Goal: Obtain resource: Download file/media

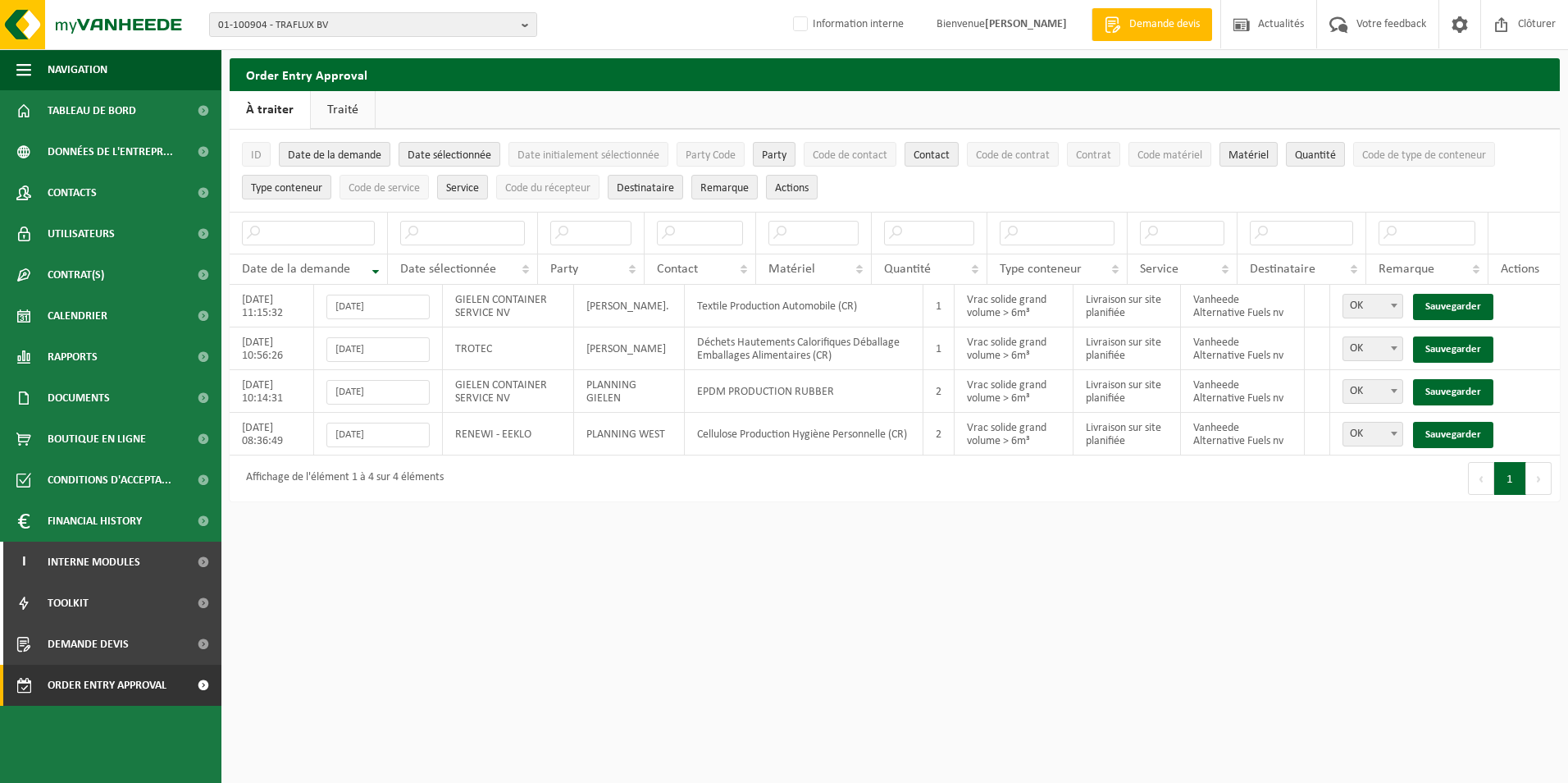
click at [218, 43] on div "01-100904 - TRAFLUX BV 01-100904 - TRAFLUX BV 10-733195 - DE SCHEEPVAART - SLUI…" at bounding box center [784, 25] width 1568 height 50
click at [344, 27] on span "01-100904 - TRAFLUX BV" at bounding box center [367, 25] width 297 height 25
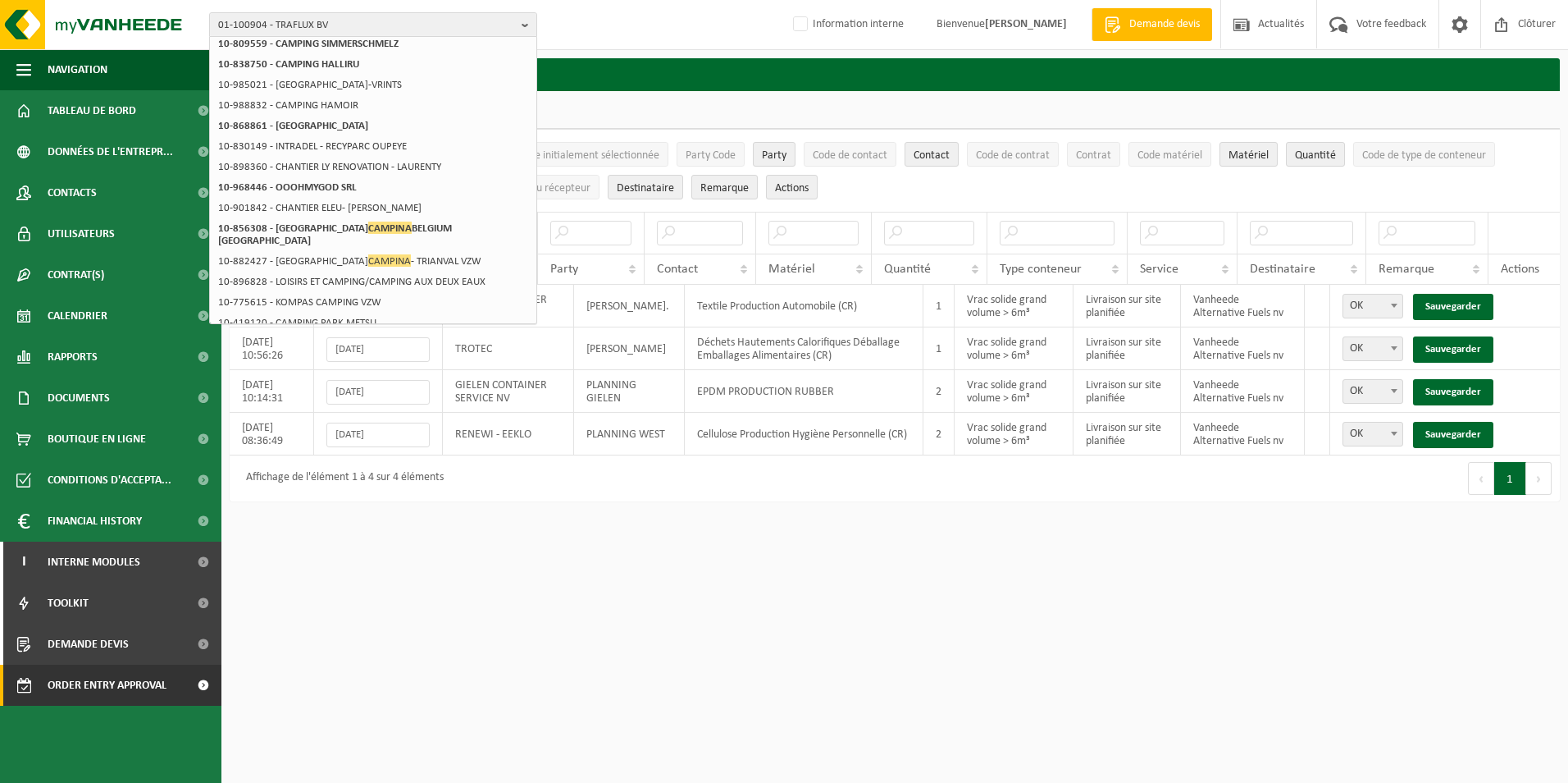
scroll to position [258, 0]
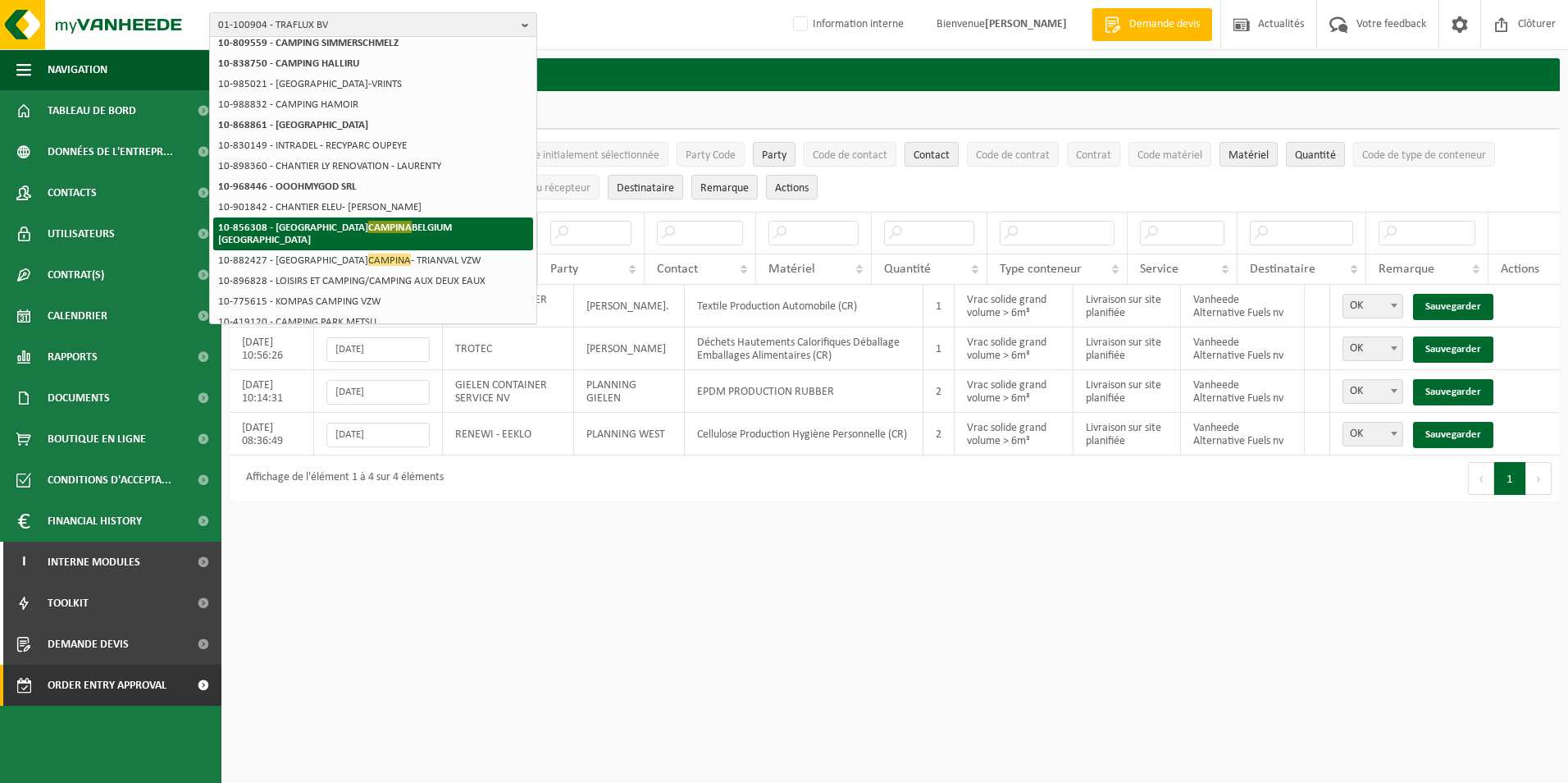
type input "campina"
click at [379, 228] on strong "10-856308 - FRIESLAND CAMPINA BELGIUM NV" at bounding box center [335, 232] width 233 height 25
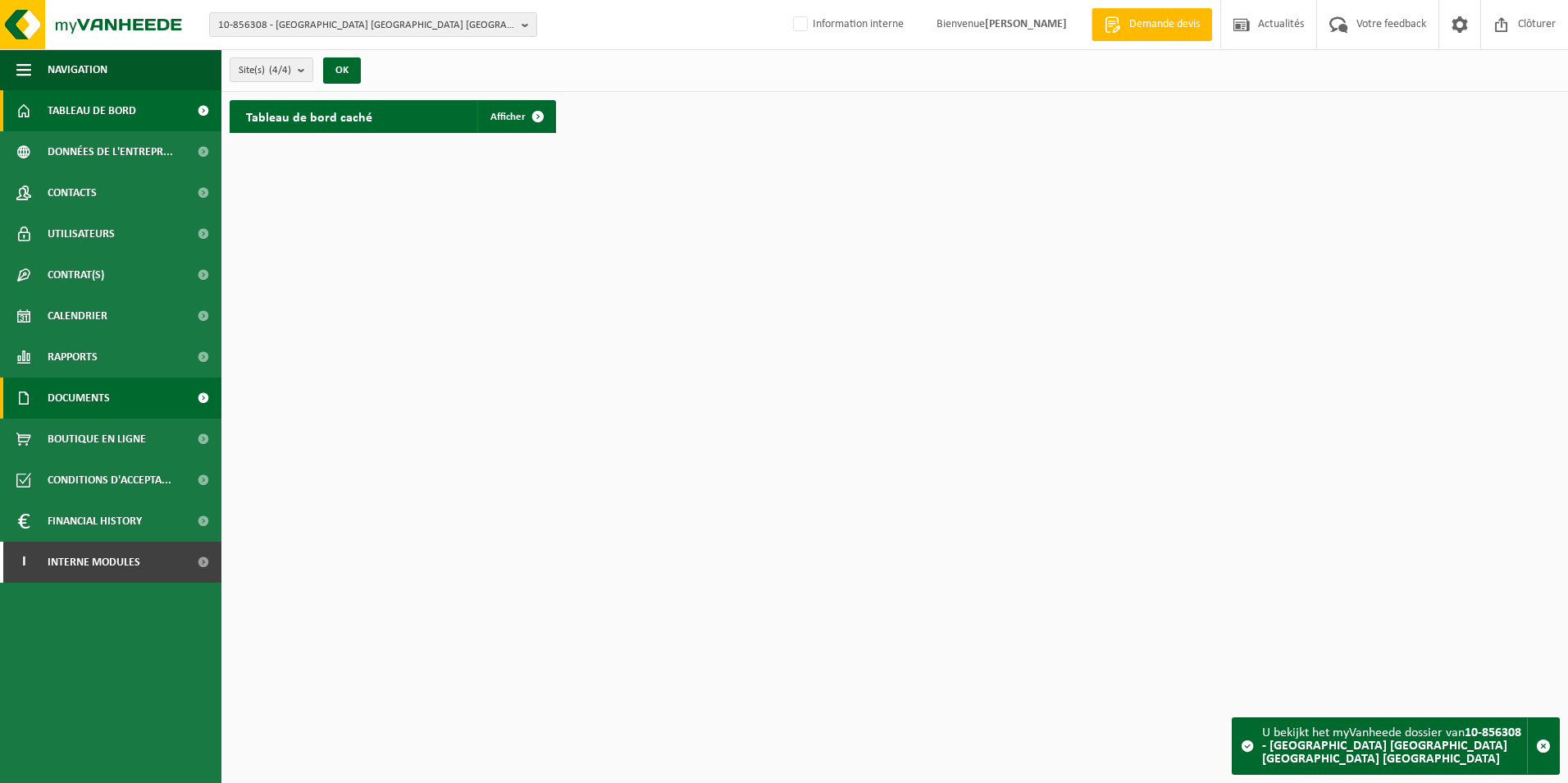
click at [59, 393] on span "Documents" at bounding box center [79, 397] width 63 height 41
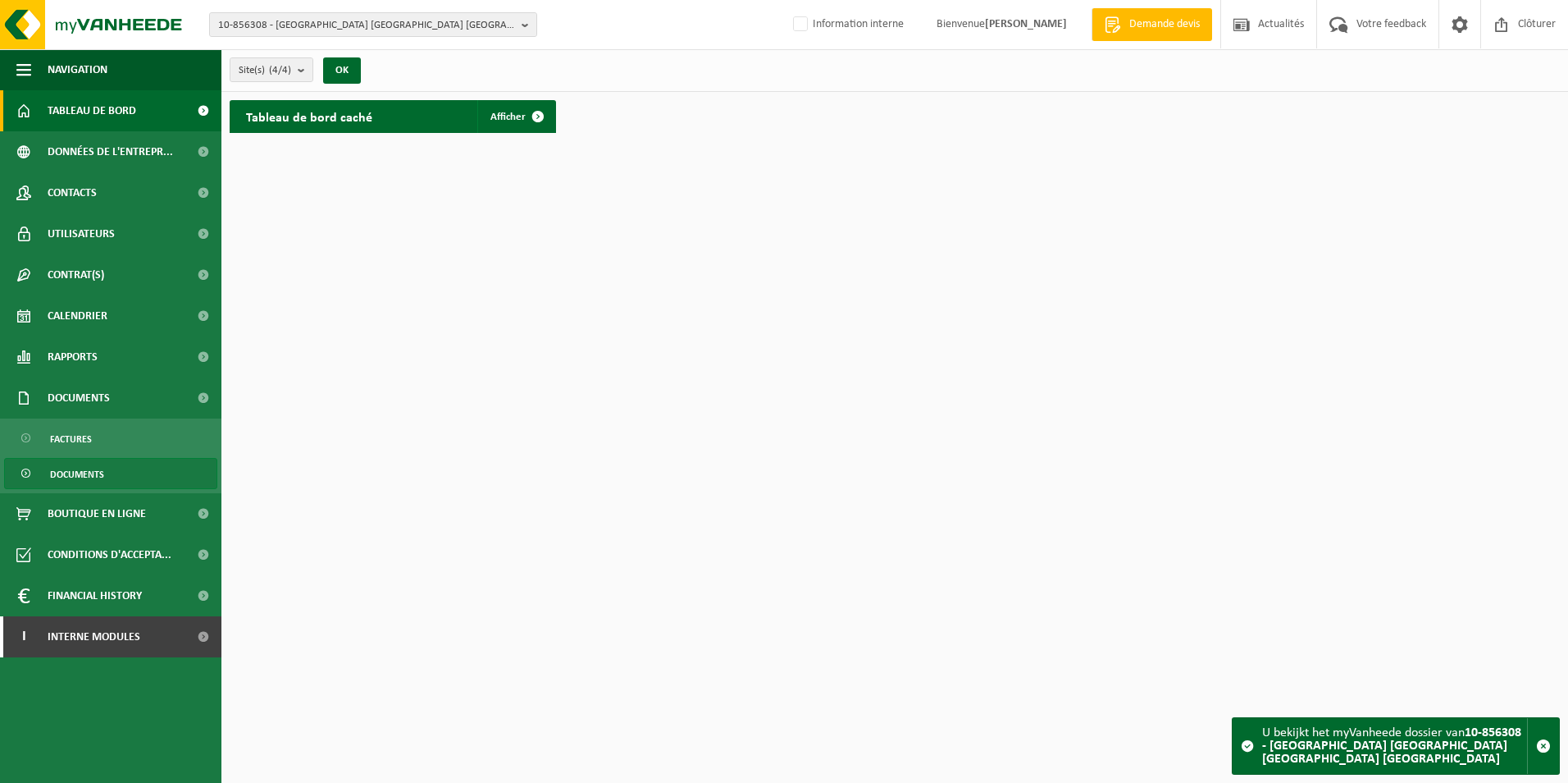
click at [84, 473] on span "Documents" at bounding box center [77, 474] width 54 height 31
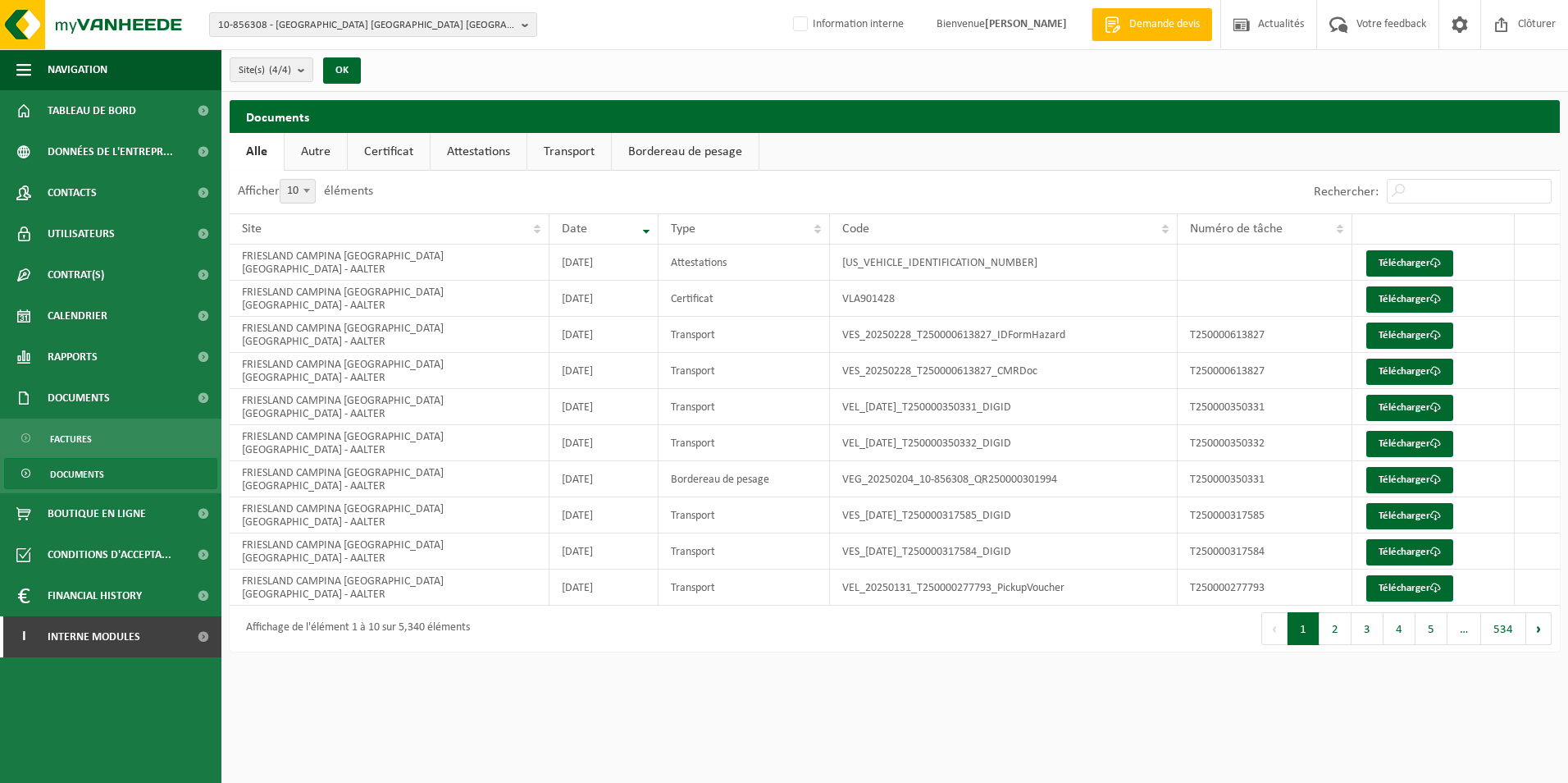
click at [395, 154] on link "Certificat" at bounding box center [389, 152] width 82 height 38
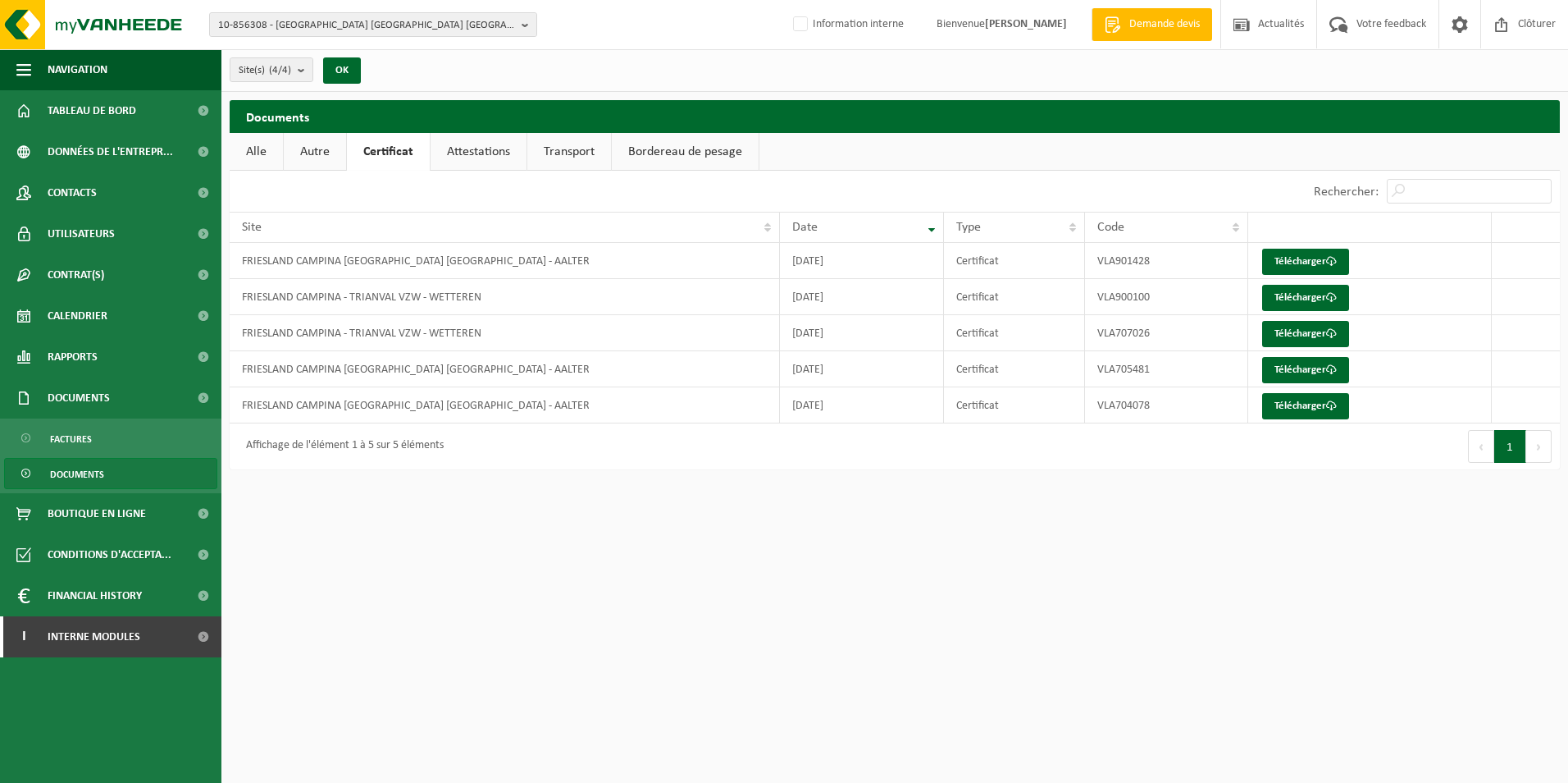
click at [495, 149] on link "Attestations" at bounding box center [478, 152] width 96 height 38
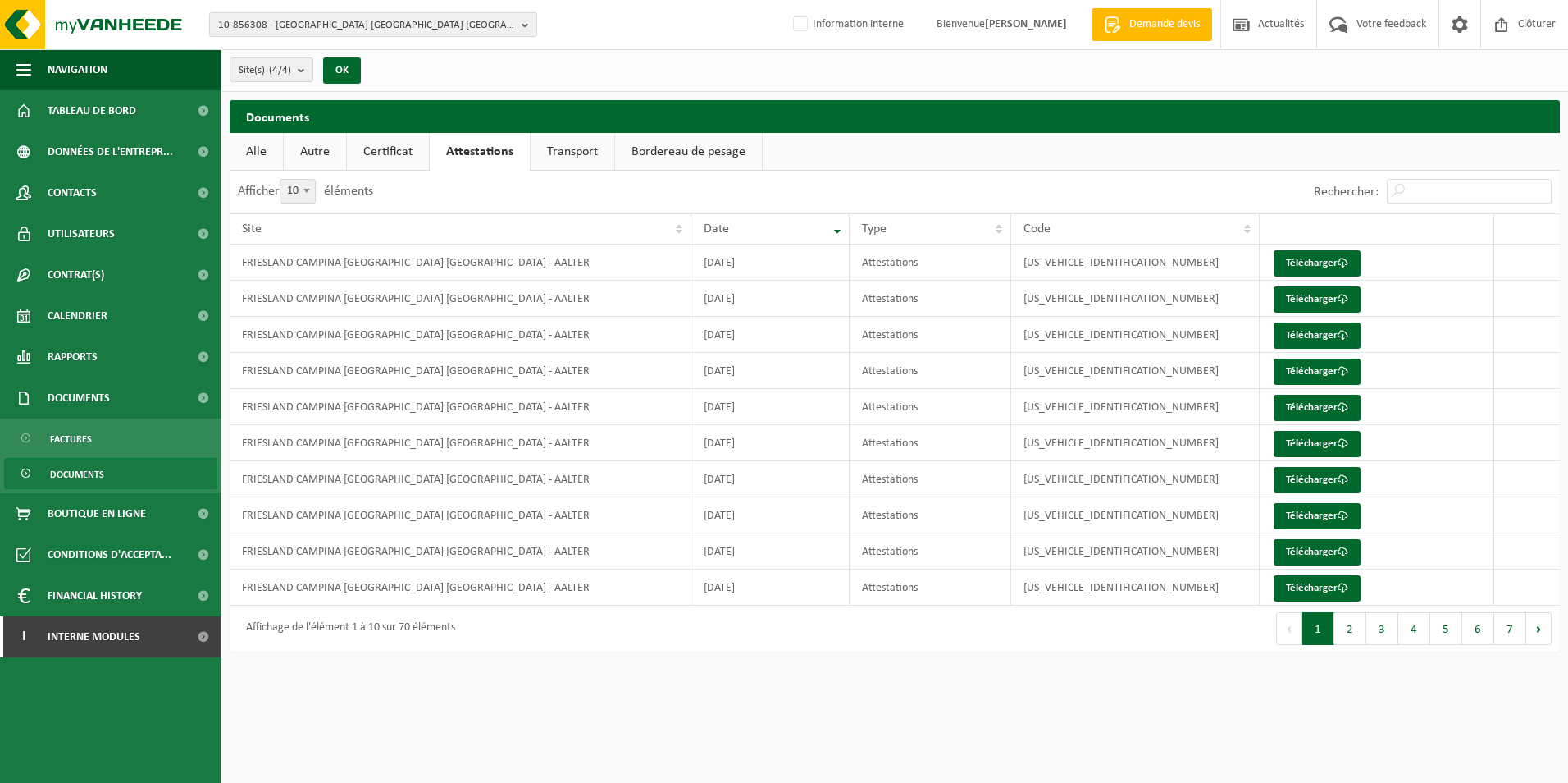
click at [405, 149] on link "Certificat" at bounding box center [388, 152] width 82 height 38
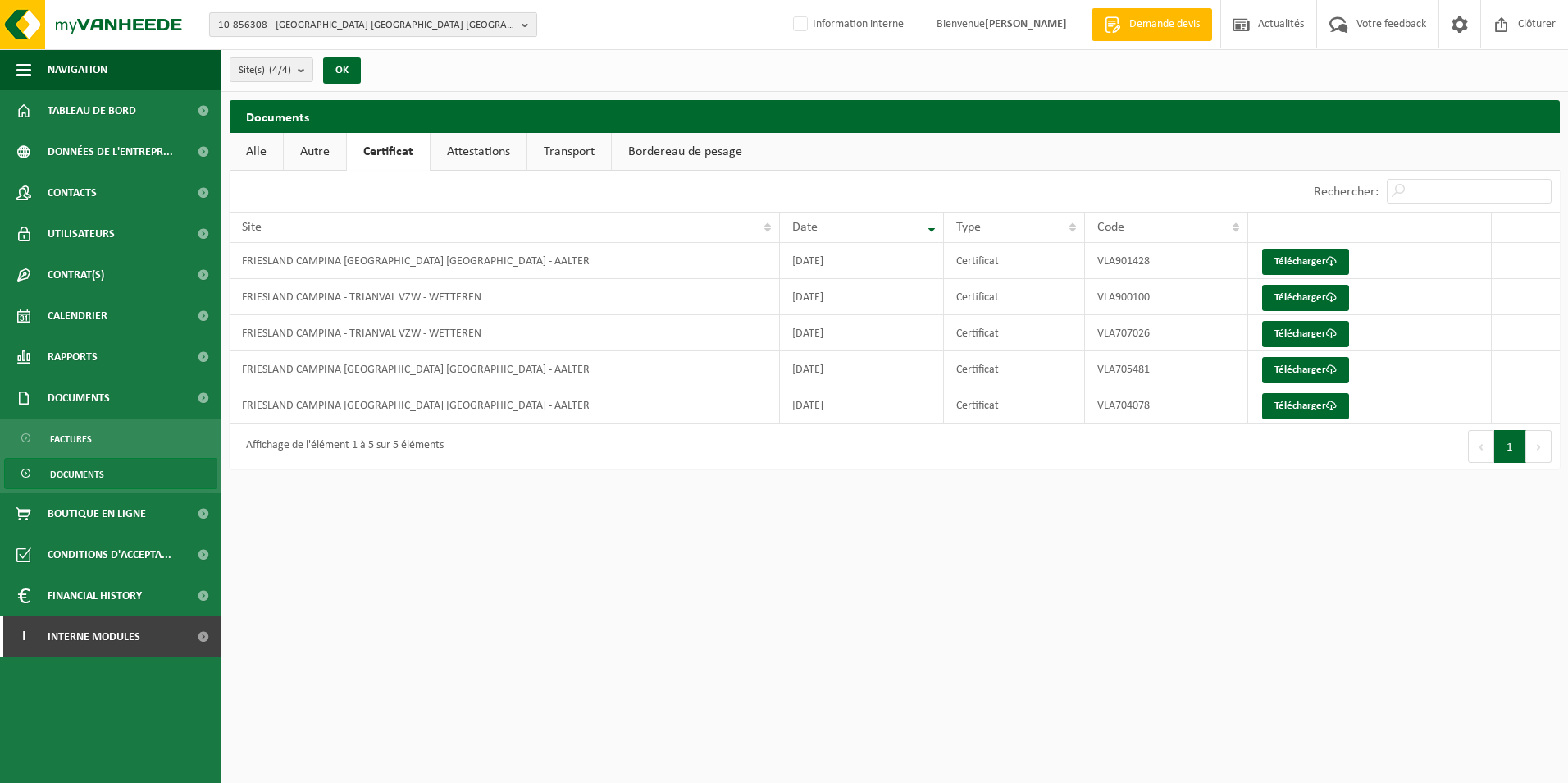
click at [386, 25] on span "10-856308 - FRIESLAND CAMPINA BELGIUM NV" at bounding box center [367, 25] width 297 height 25
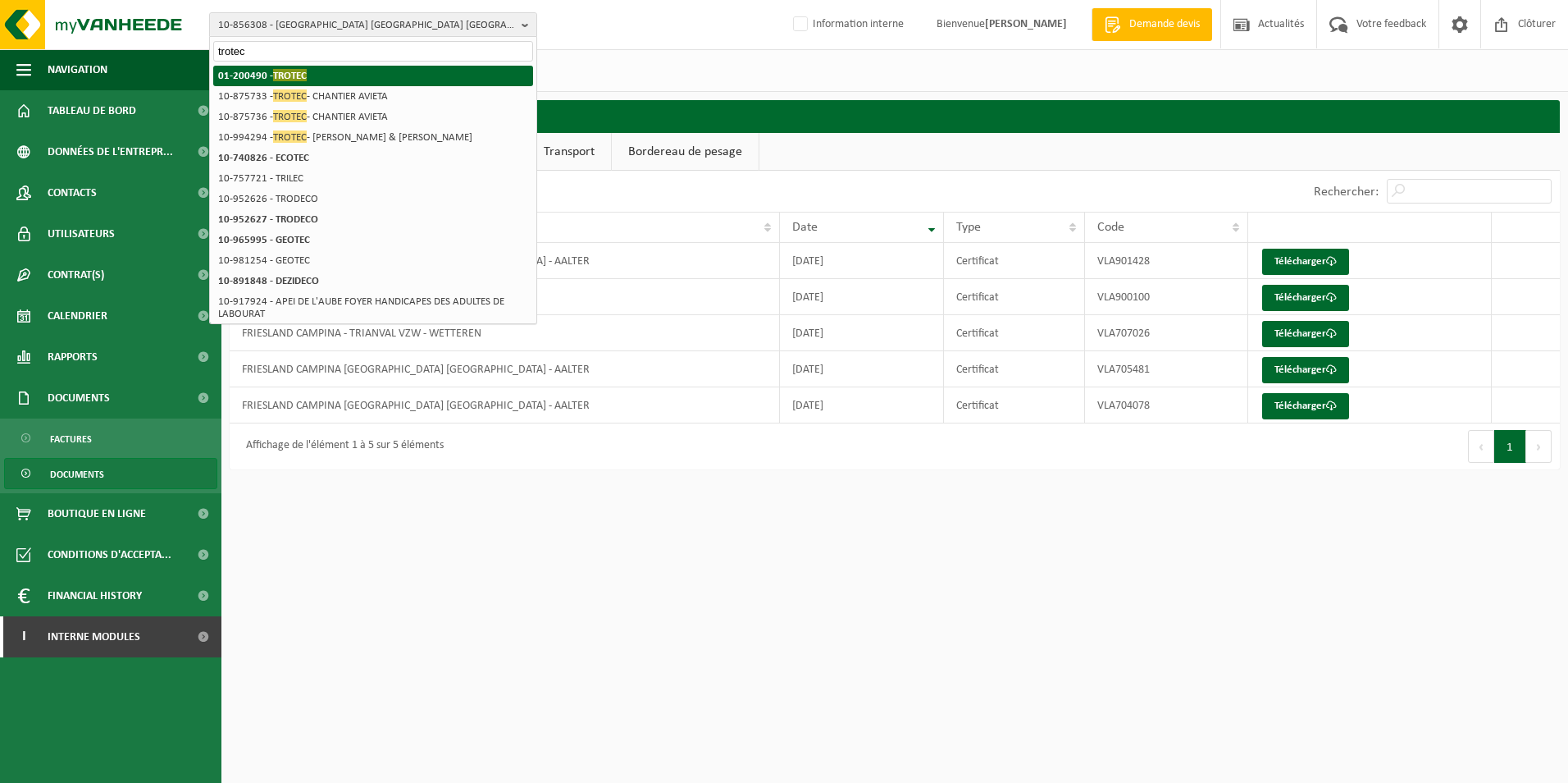
type input "trotec"
click at [306, 80] on strong "01-200490 - TROTEC" at bounding box center [262, 75] width 89 height 12
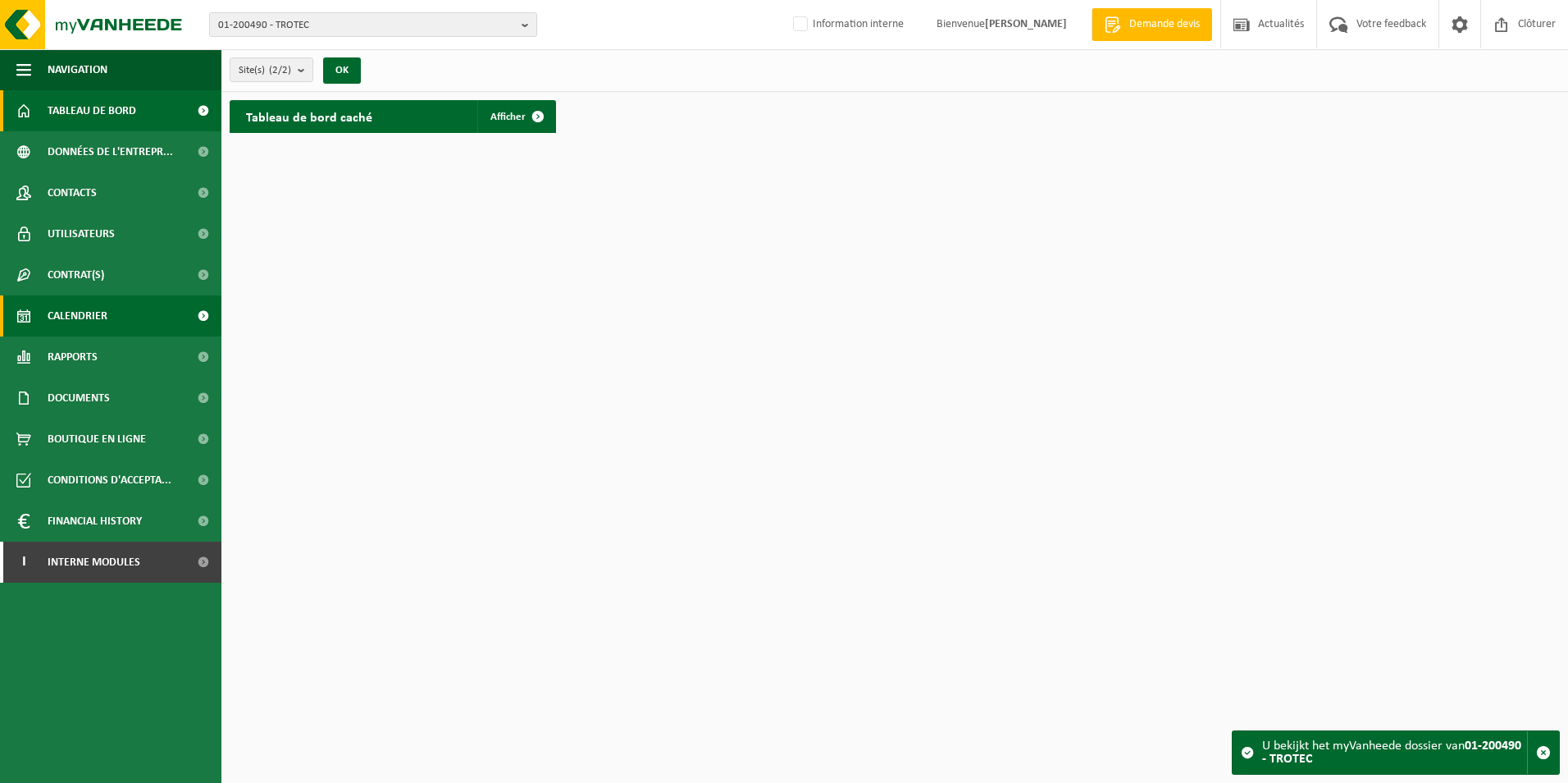
click at [122, 325] on link "Calendrier" at bounding box center [111, 315] width 221 height 41
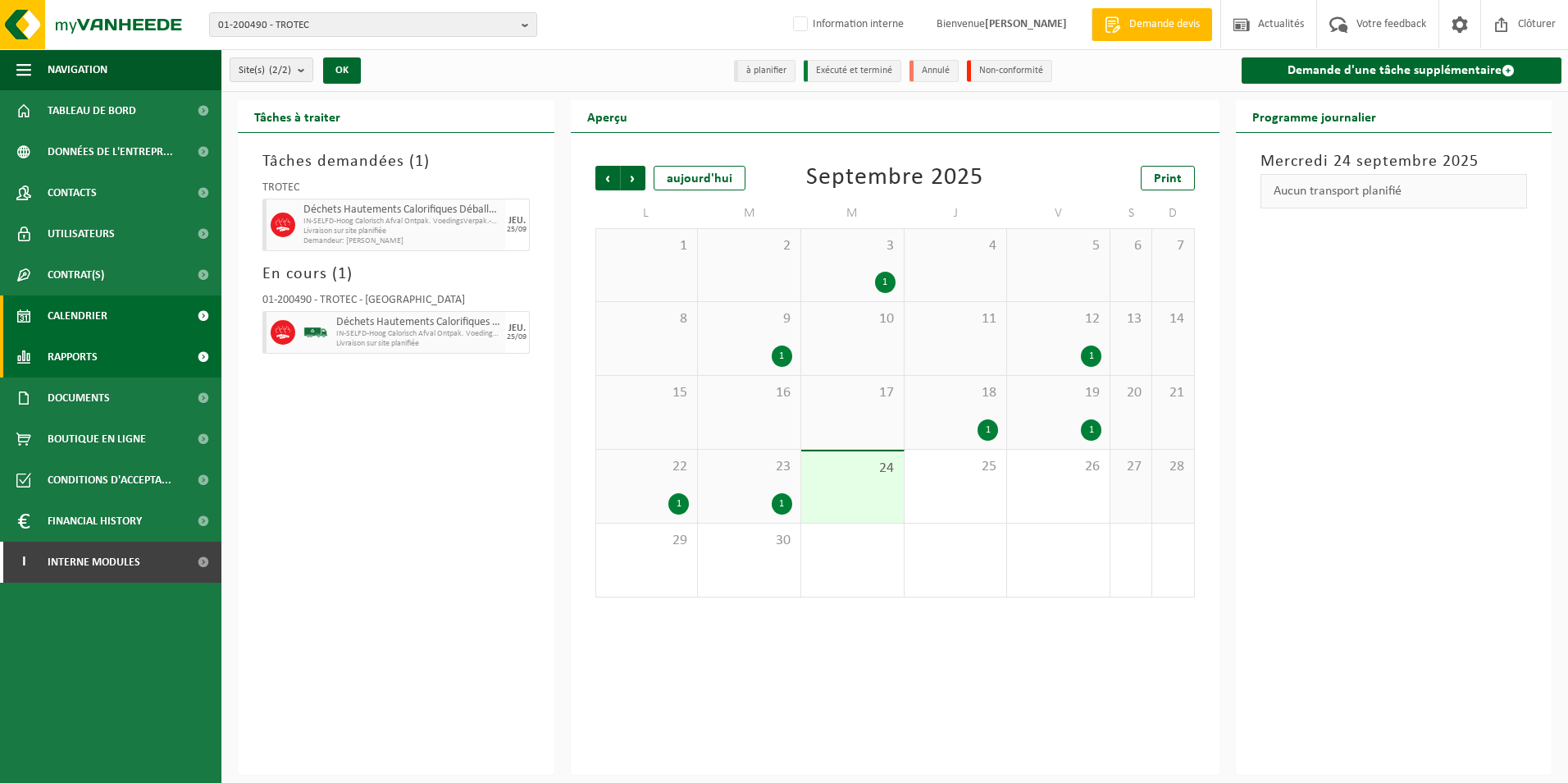
click at [113, 356] on link "Rapports" at bounding box center [111, 356] width 221 height 41
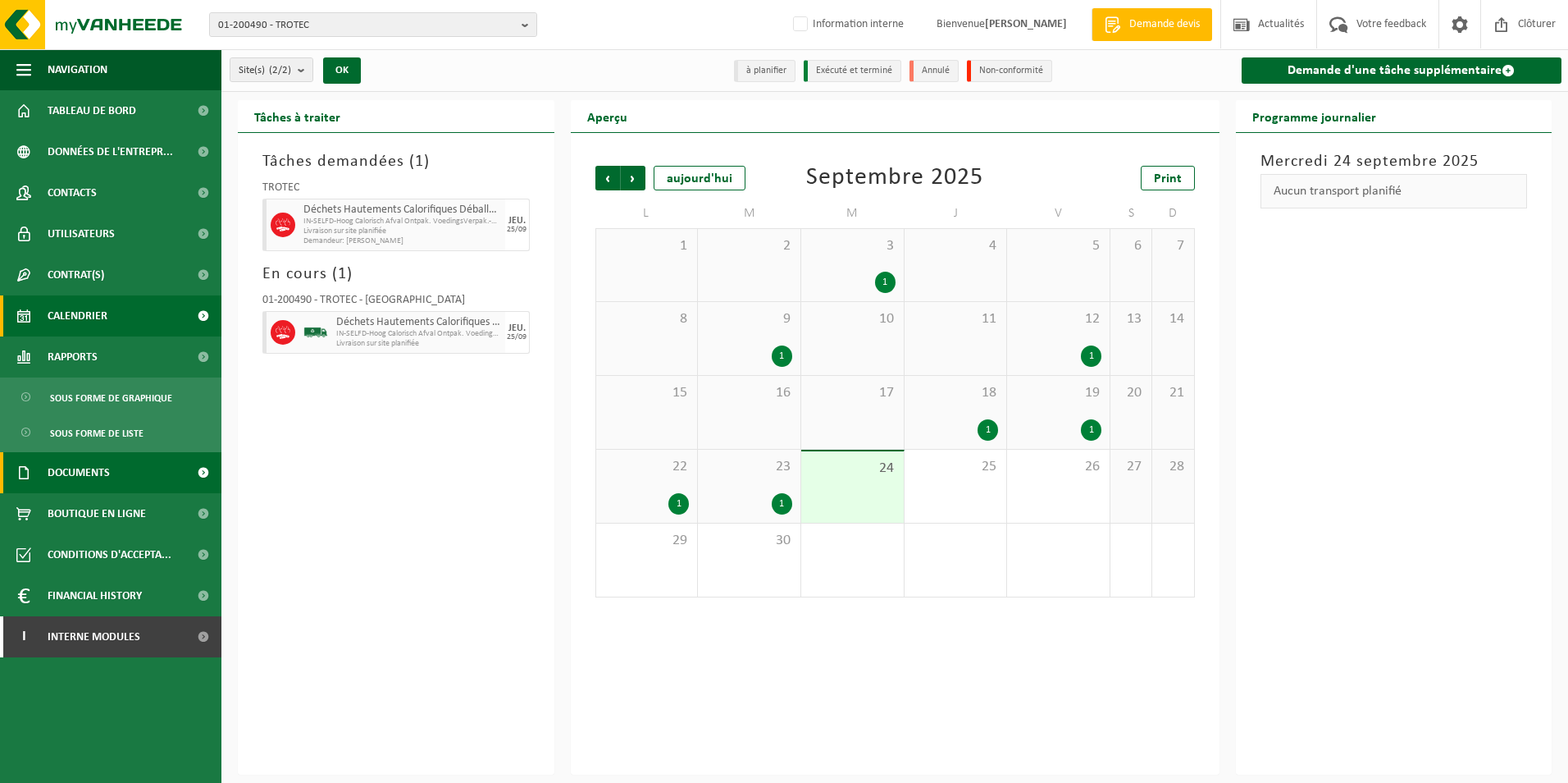
click at [119, 482] on link "Documents" at bounding box center [111, 472] width 221 height 41
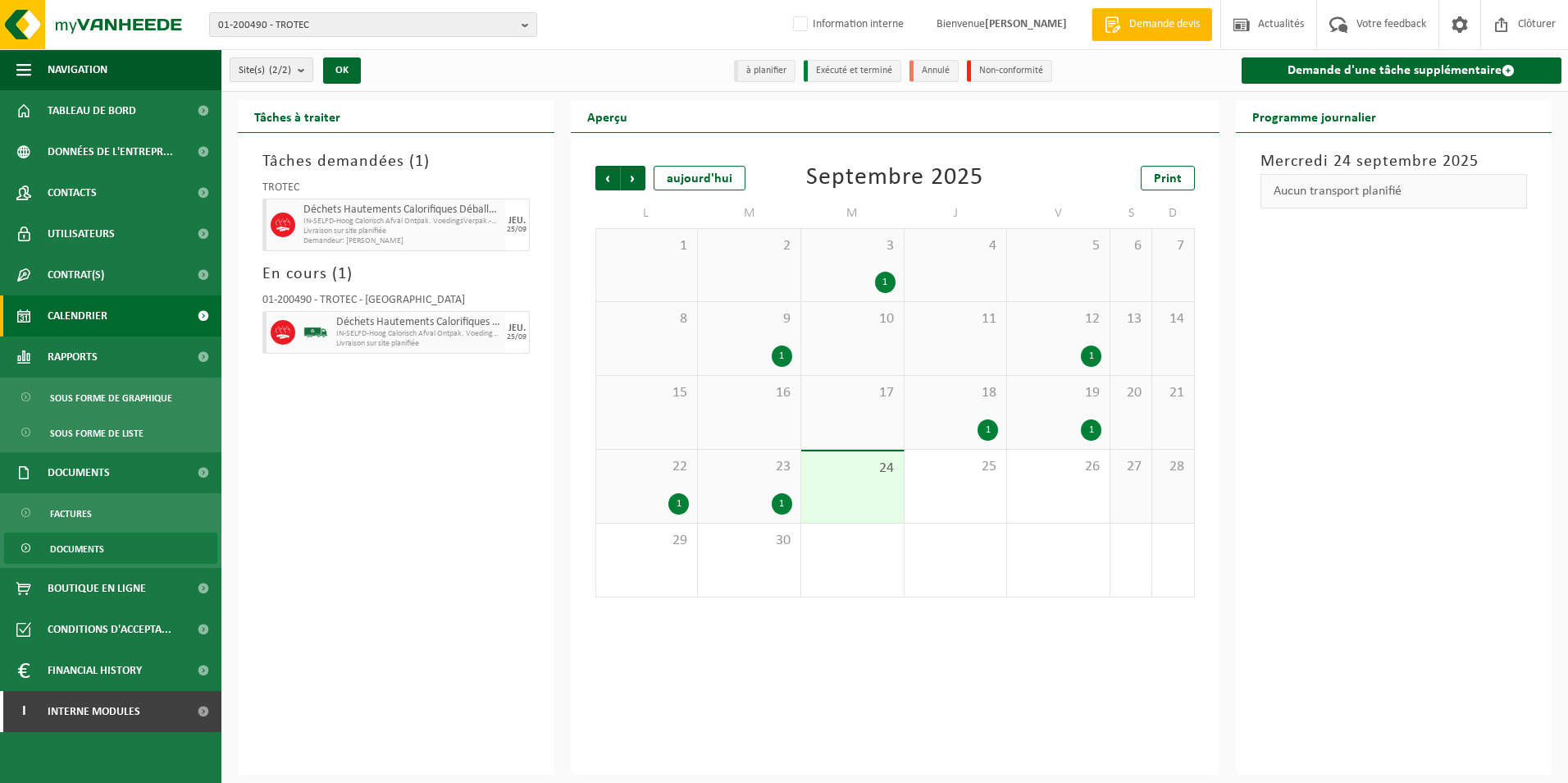
click at [108, 550] on link "Documents" at bounding box center [111, 548] width 213 height 31
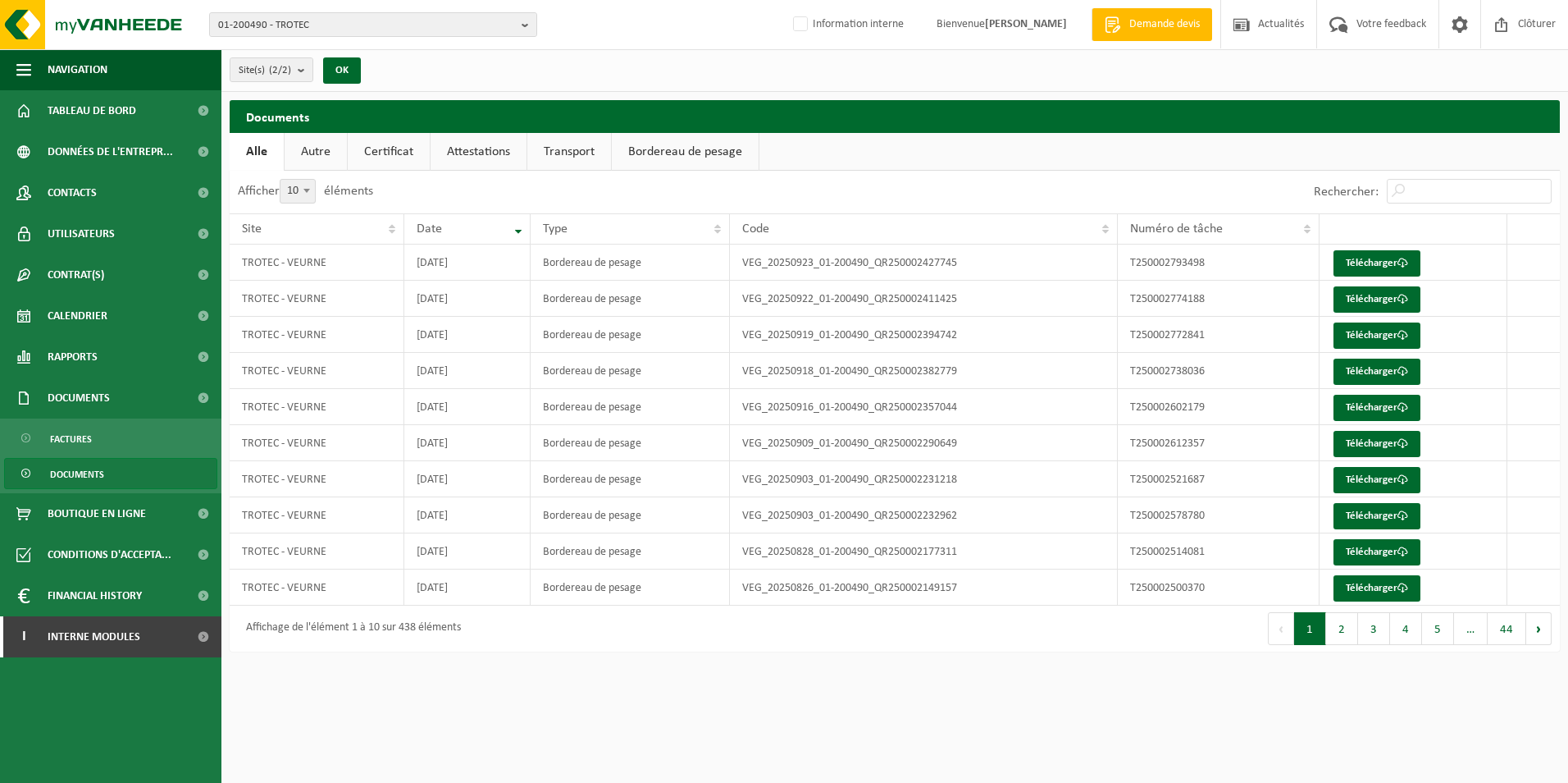
click at [408, 151] on link "Certificat" at bounding box center [389, 152] width 82 height 38
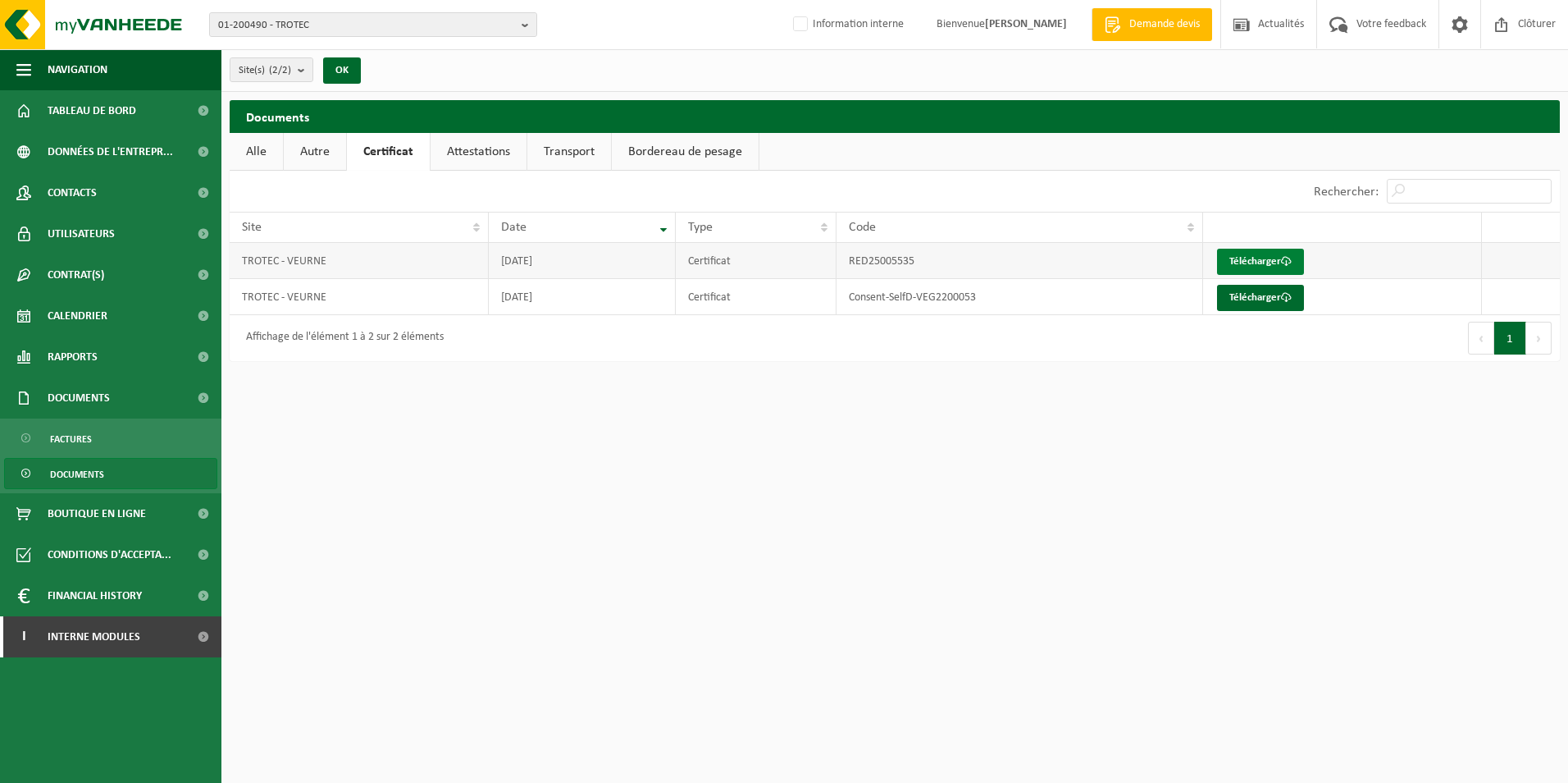
click at [1272, 263] on link "Télécharger" at bounding box center [1260, 261] width 87 height 26
